Goal: Transaction & Acquisition: Subscribe to service/newsletter

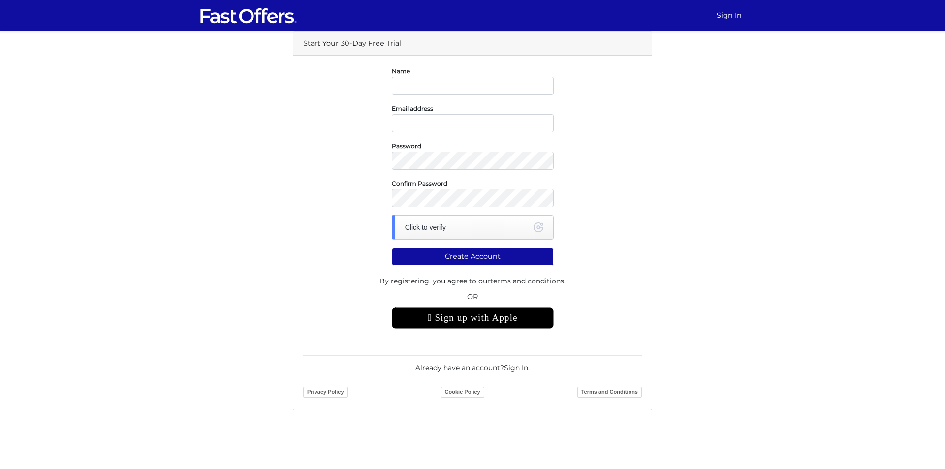
click at [474, 86] on input "text" at bounding box center [473, 86] width 162 height 18
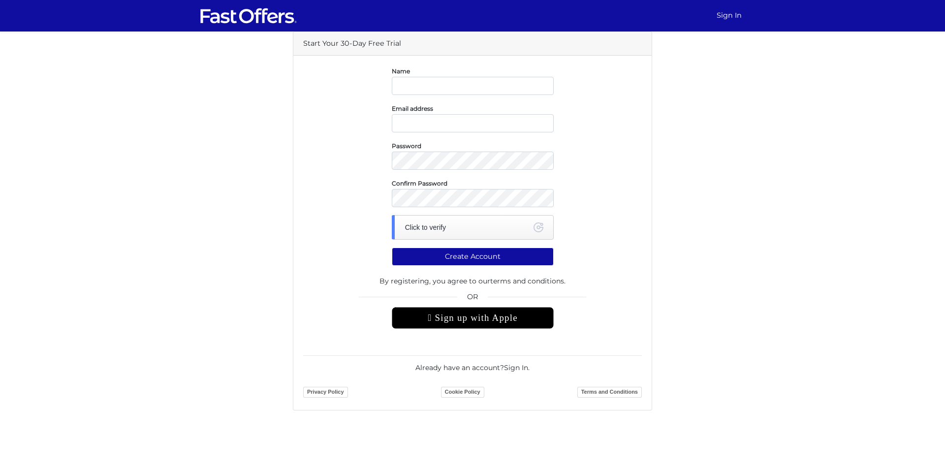
click at [474, 86] on input "text" at bounding box center [473, 86] width 162 height 18
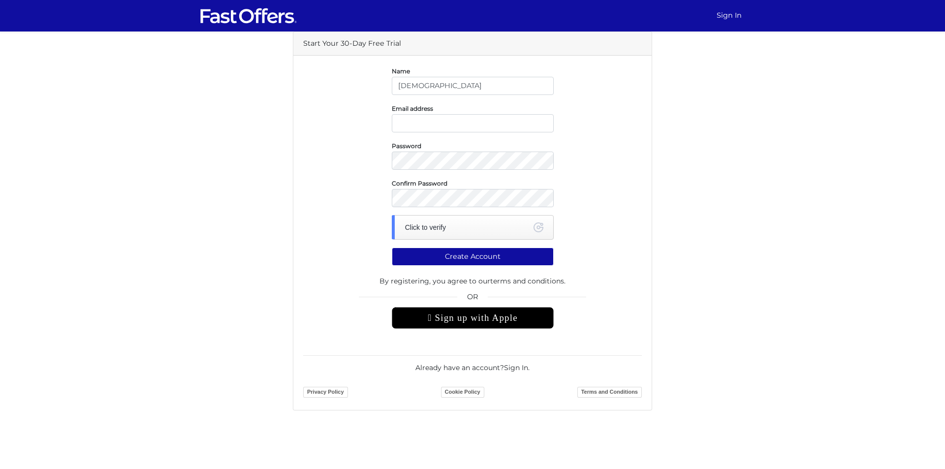
type input "MUHAMMAD"
click at [496, 123] on input "email" at bounding box center [473, 123] width 162 height 18
type input "MUBASHAR.REALTOR@GMAIL.COM"
click at [518, 366] on link "Sign In" at bounding box center [516, 367] width 24 height 9
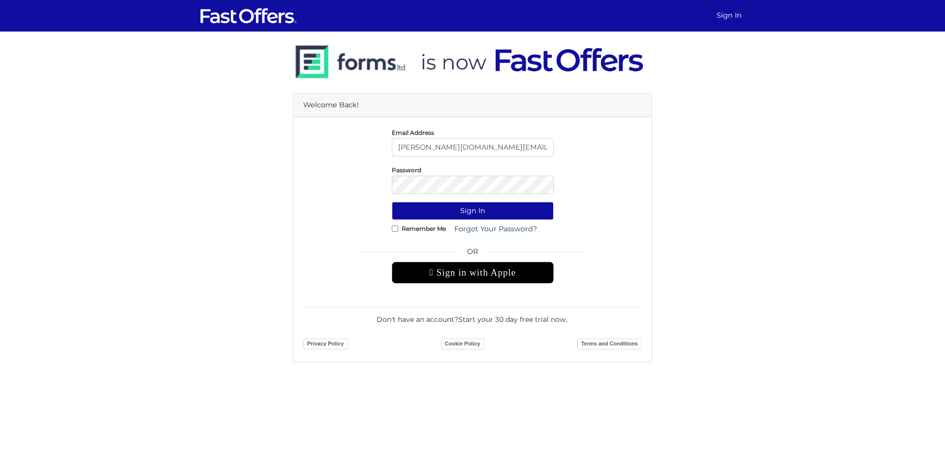
type input "[PERSON_NAME][DOMAIN_NAME][EMAIL_ADDRESS][DOMAIN_NAME]"
click at [375, 212] on div "Sign In" at bounding box center [472, 211] width 353 height 18
click at [405, 213] on button "Sign In" at bounding box center [473, 211] width 162 height 18
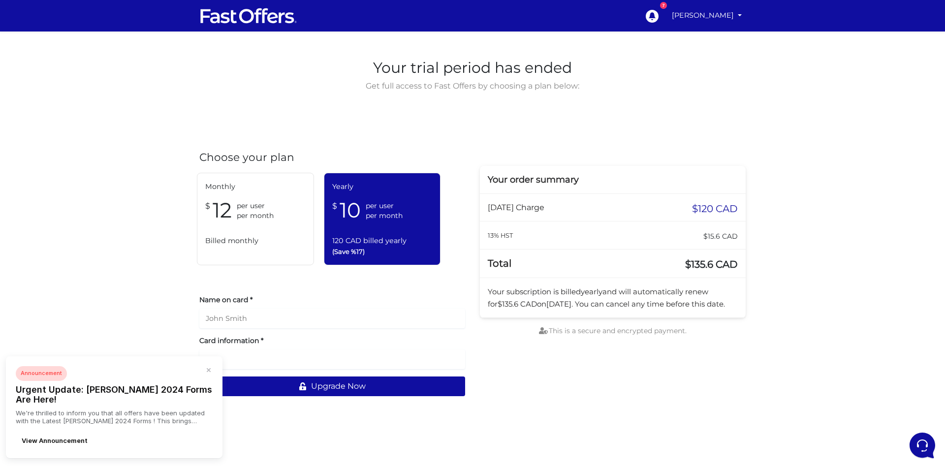
click at [248, 228] on div "Monthly $ 12 per user per month Billed monthly" at bounding box center [255, 219] width 117 height 93
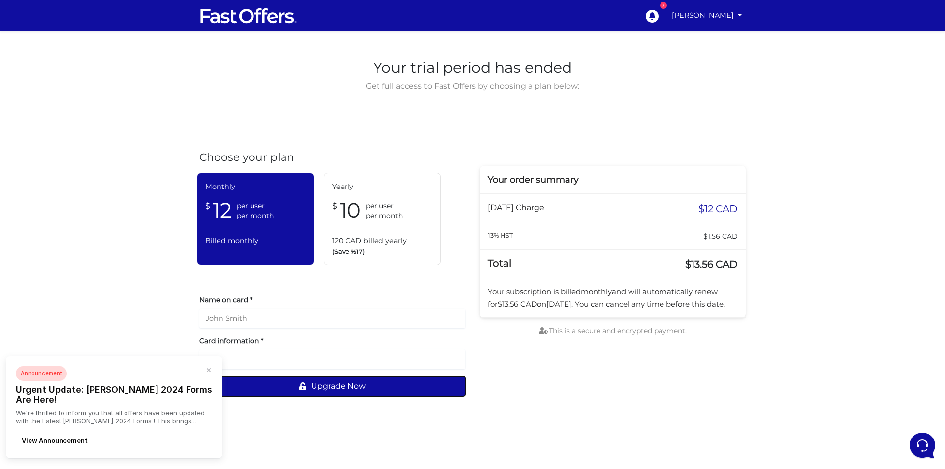
click at [309, 385] on button "Upgrade Now" at bounding box center [332, 386] width 266 height 20
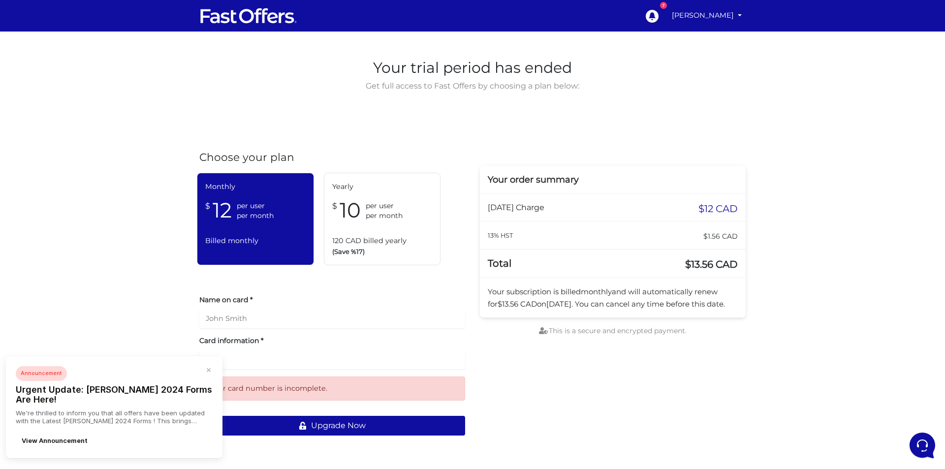
click at [441, 355] on iframe at bounding box center [332, 359] width 253 height 9
click at [209, 372] on icon "button" at bounding box center [208, 370] width 3 height 3
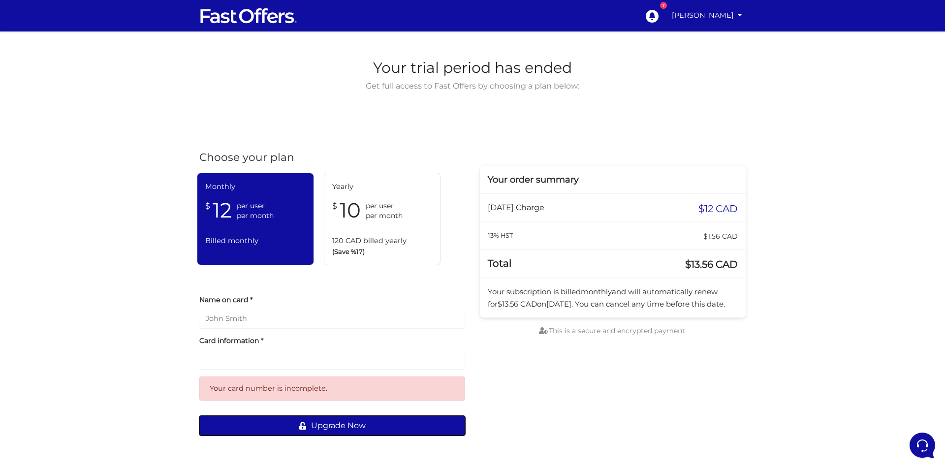
click at [319, 427] on button "Upgrade Now" at bounding box center [332, 426] width 266 height 20
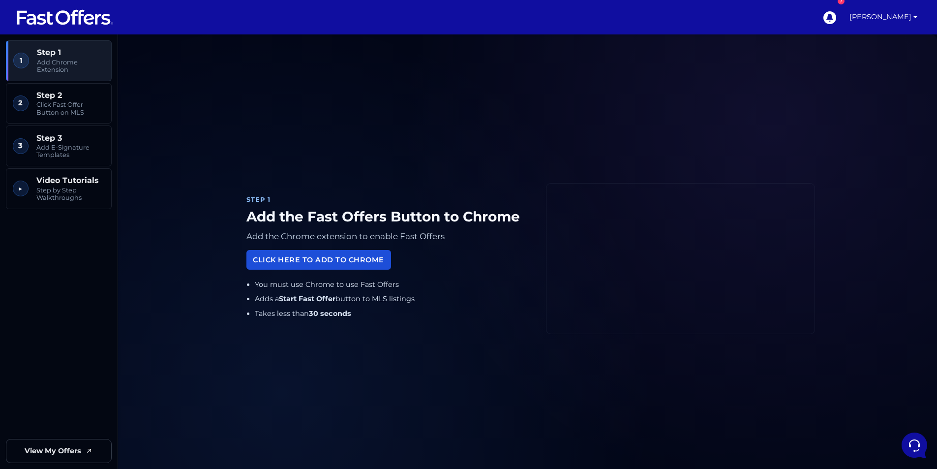
click at [308, 258] on link "Click Here to Add to Chrome" at bounding box center [319, 259] width 145 height 19
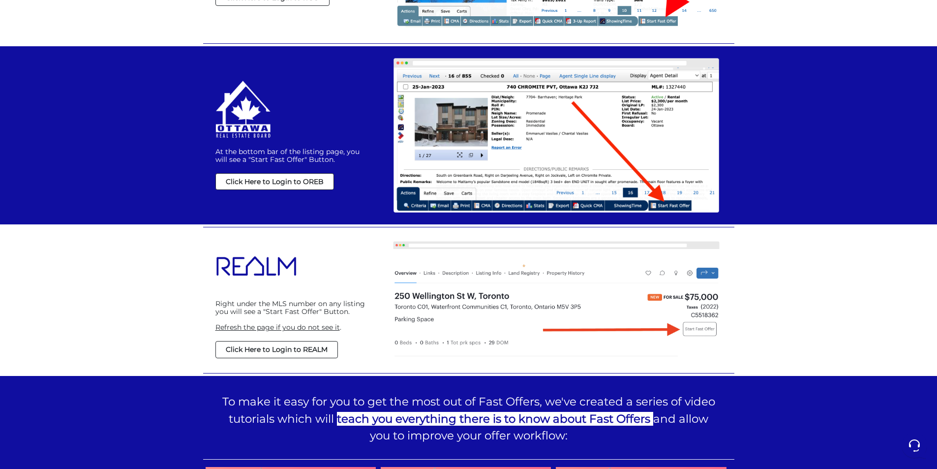
scroll to position [640, 0]
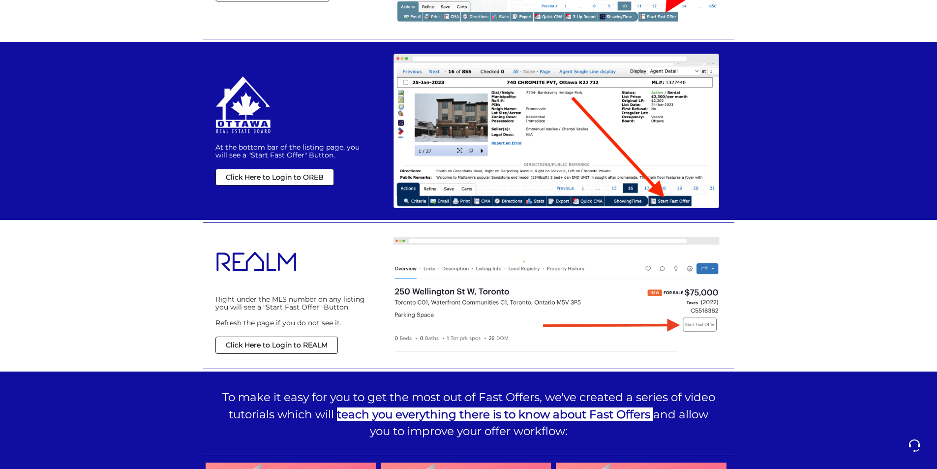
click at [295, 344] on strong "Click Here to Login to REALM" at bounding box center [277, 345] width 102 height 9
